Goal: Navigation & Orientation: Understand site structure

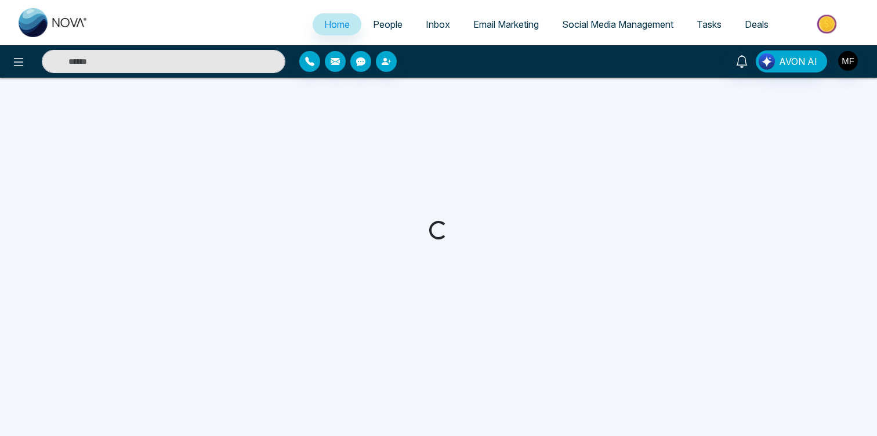
select select "*"
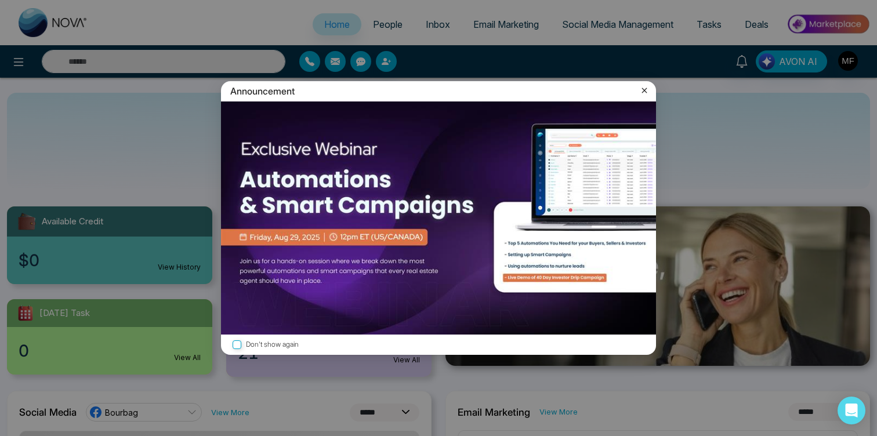
click at [646, 91] on icon at bounding box center [645, 91] width 12 height 12
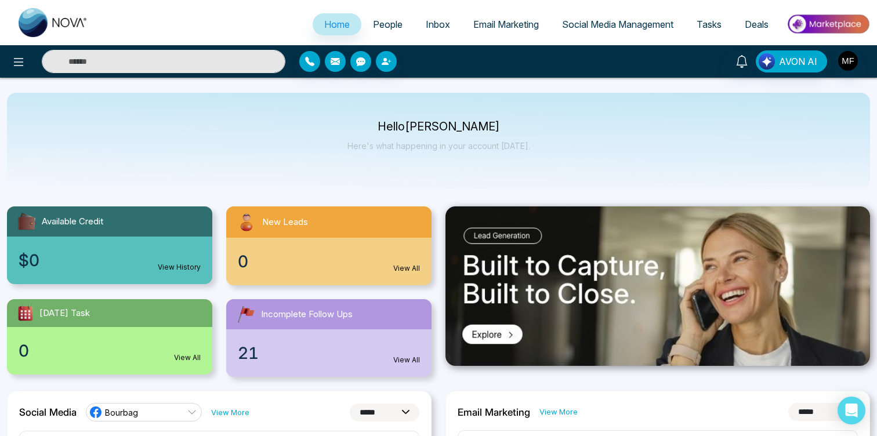
click at [374, 23] on span "People" at bounding box center [388, 25] width 30 height 12
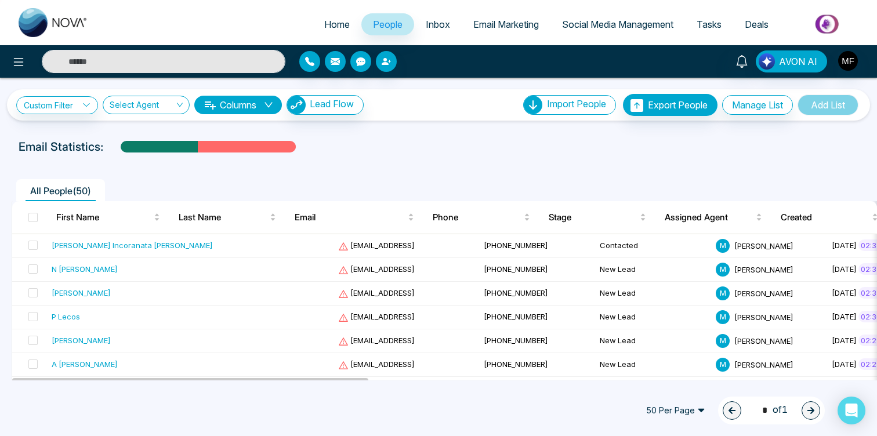
click at [435, 27] on span "Inbox" at bounding box center [438, 25] width 24 height 12
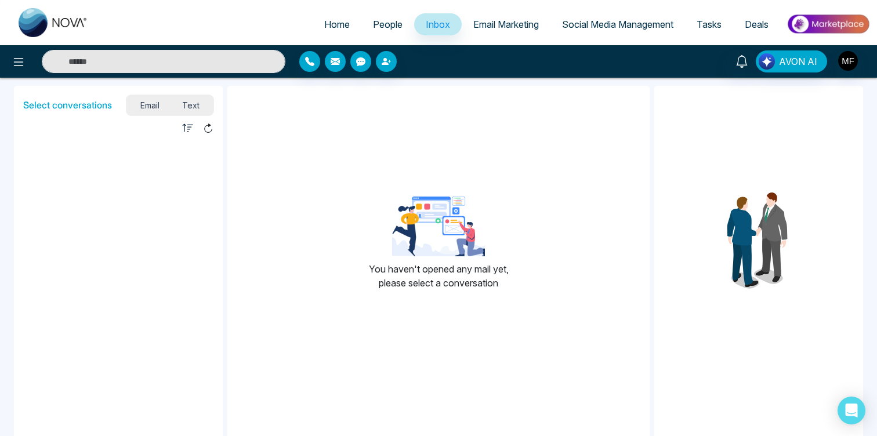
click at [490, 28] on span "Email Marketing" at bounding box center [506, 25] width 66 height 12
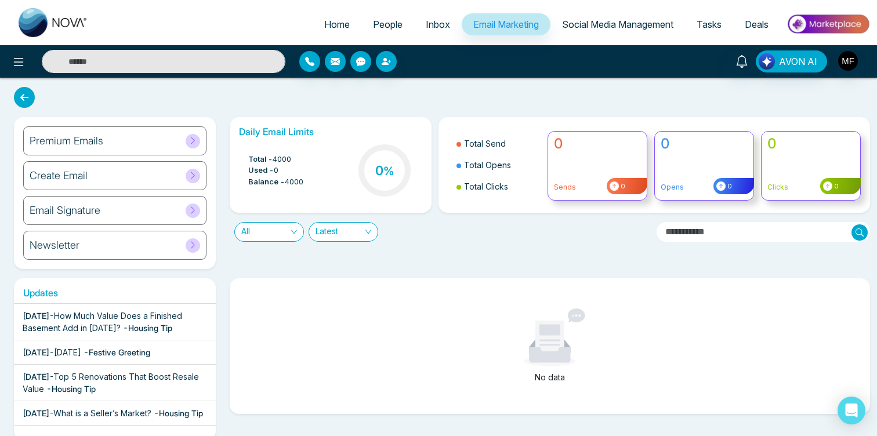
click at [591, 28] on span "Social Media Management" at bounding box center [617, 25] width 111 height 12
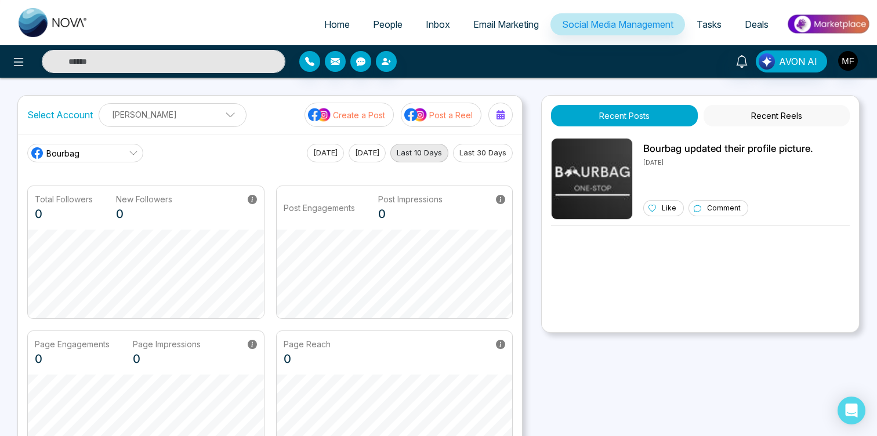
click at [705, 30] on link "Tasks" at bounding box center [709, 24] width 48 height 22
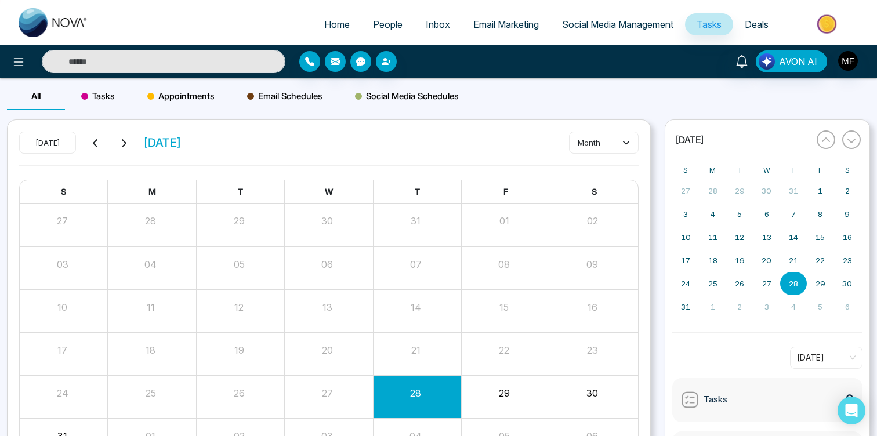
click at [759, 27] on span "Deals" at bounding box center [757, 25] width 24 height 12
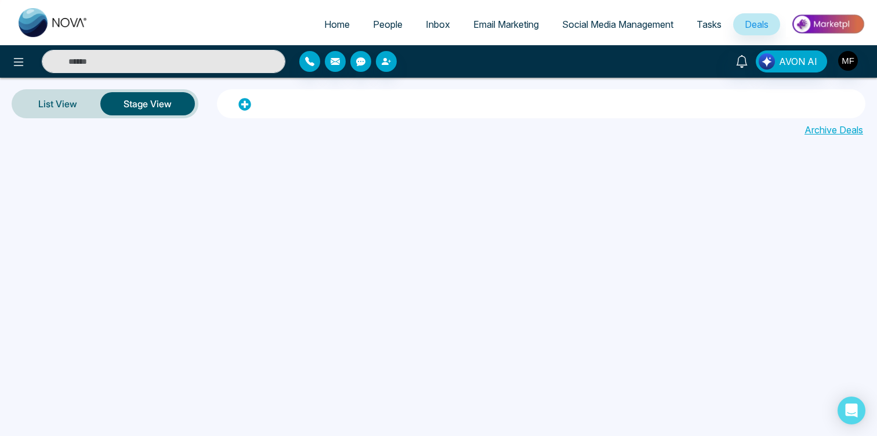
click at [625, 21] on span "Social Media Management" at bounding box center [617, 25] width 111 height 12
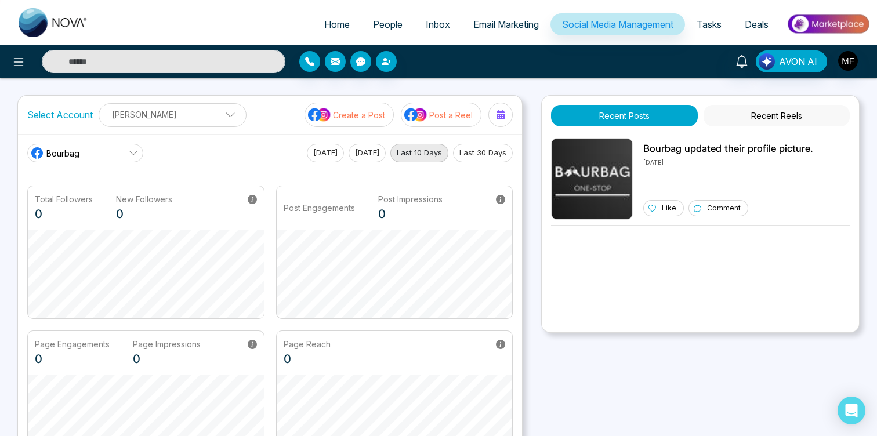
click at [529, 20] on span "Email Marketing" at bounding box center [506, 25] width 66 height 12
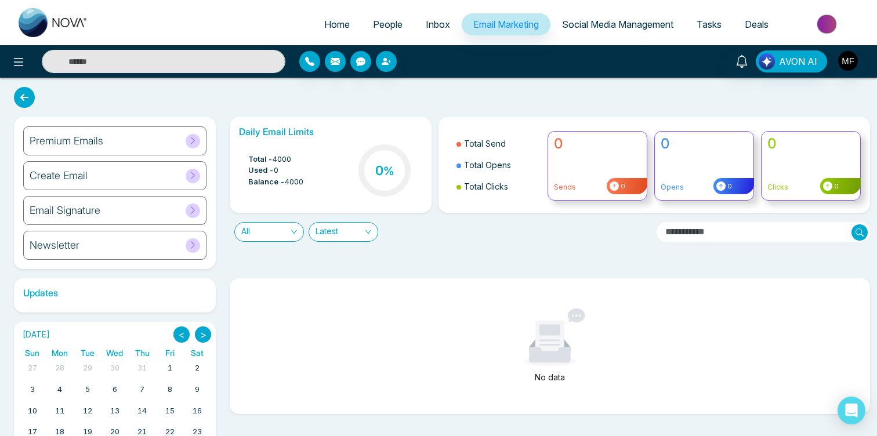
click at [437, 26] on span "Inbox" at bounding box center [438, 25] width 24 height 12
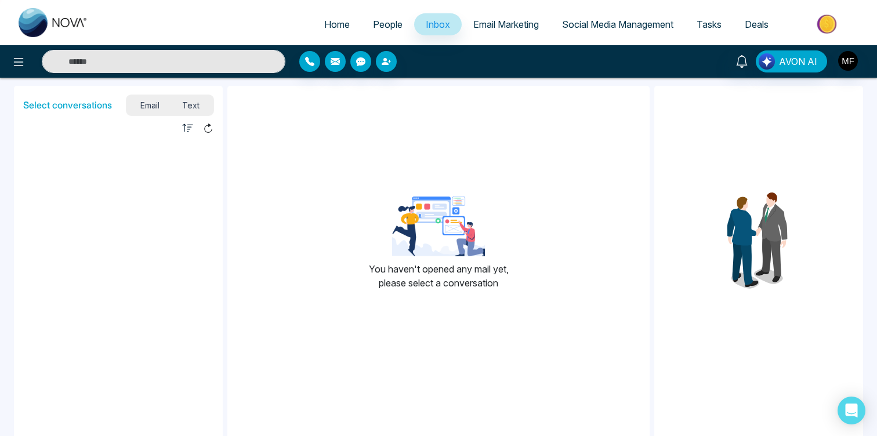
click at [373, 21] on span "People" at bounding box center [388, 25] width 30 height 12
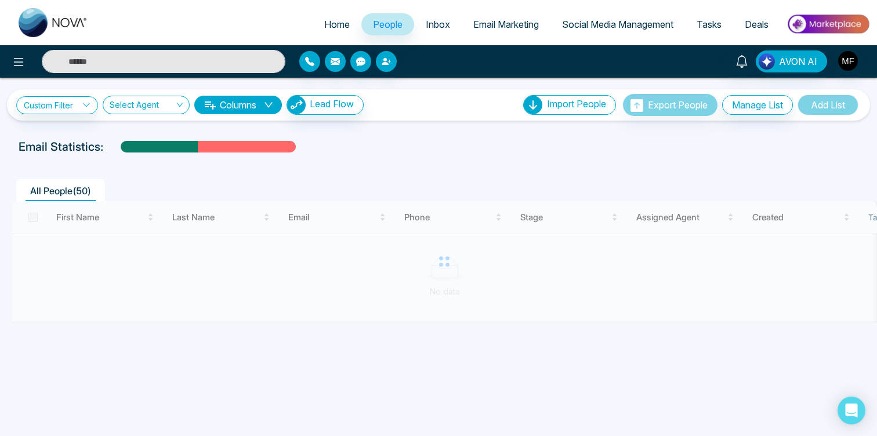
click at [324, 23] on span "Home" at bounding box center [337, 25] width 26 height 12
select select "*"
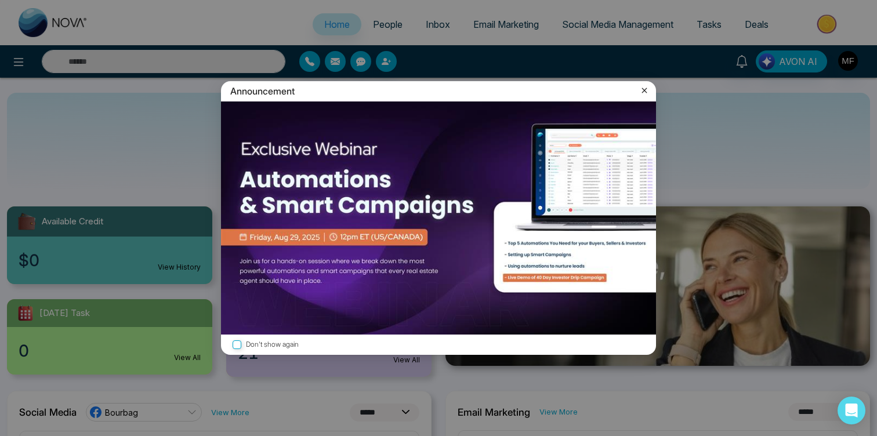
click at [649, 91] on icon at bounding box center [645, 91] width 12 height 12
